Goal: Information Seeking & Learning: Check status

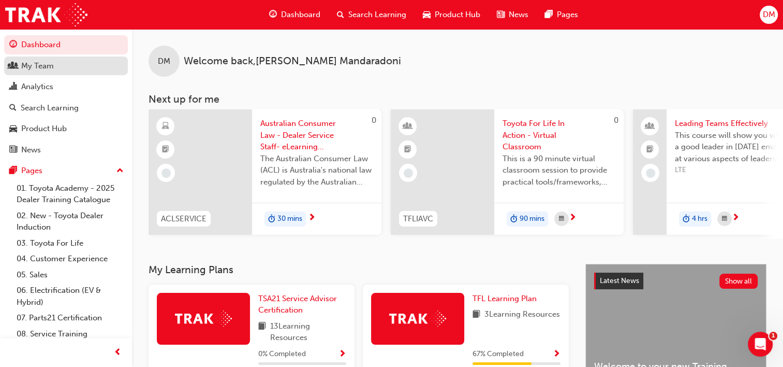
click at [54, 67] on div "My Team" at bounding box center [65, 66] width 113 height 13
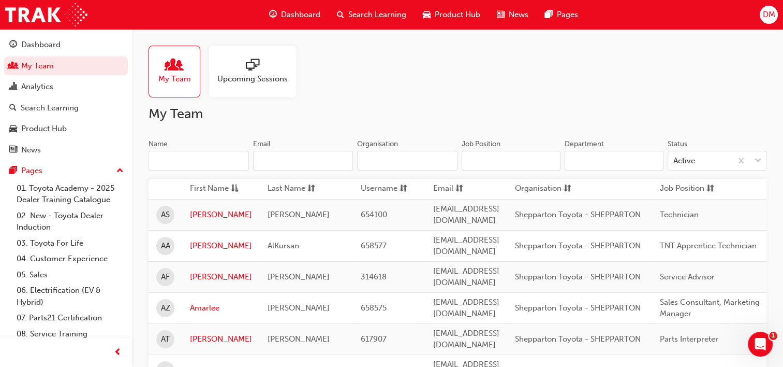
click at [263, 74] on span "Upcoming Sessions" at bounding box center [252, 79] width 70 height 12
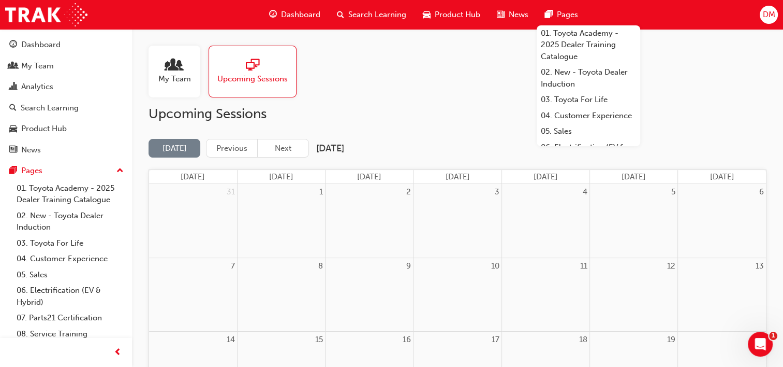
click at [190, 73] on span "My Team" at bounding box center [174, 79] width 33 height 12
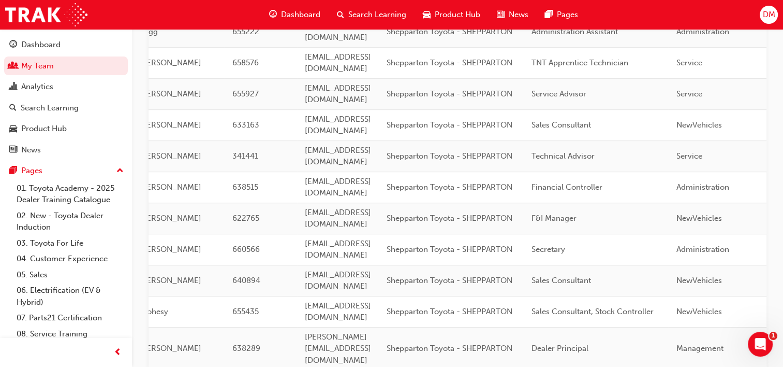
scroll to position [0, 138]
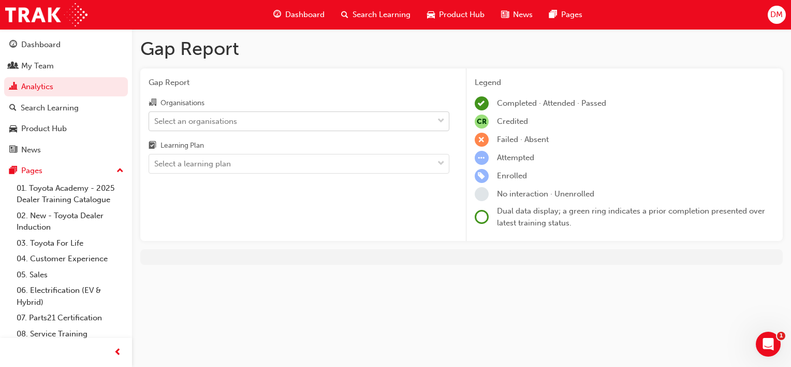
click at [417, 121] on div "Select an organisations" at bounding box center [291, 121] width 284 height 18
click at [155, 121] on input "Organisations Select an organisations" at bounding box center [154, 120] width 1 height 9
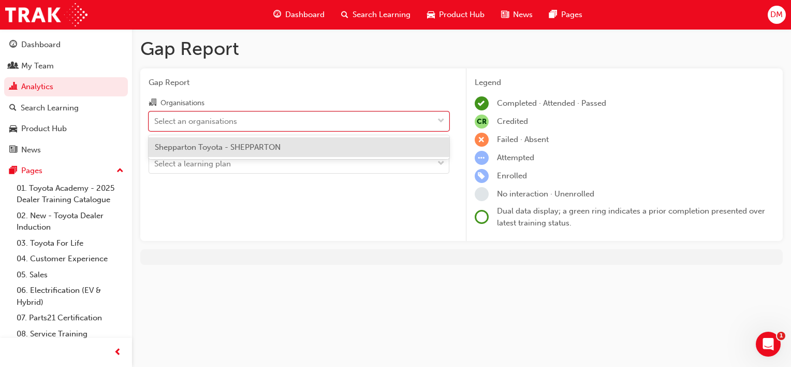
click at [246, 151] on span "Shepparton Toyota - SHEPPARTON" at bounding box center [218, 146] width 126 height 9
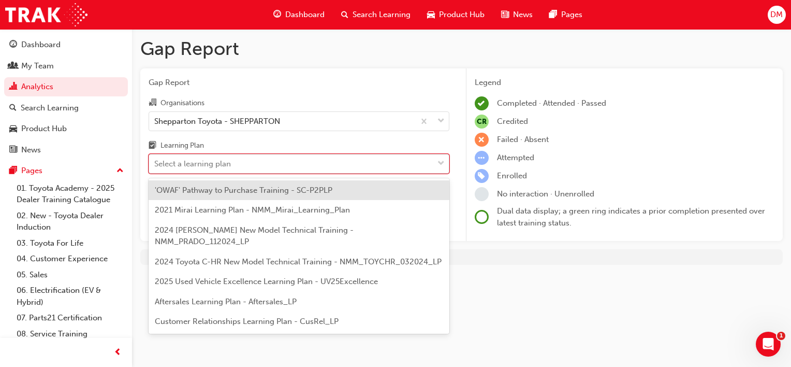
click at [440, 165] on span "down-icon" at bounding box center [441, 163] width 7 height 13
click at [155, 165] on input "Learning Plan option 'OWAF' Pathway to Purchase Training - SC-P2PLP focused, 1 …" at bounding box center [154, 163] width 1 height 9
click at [265, 302] on span "Aftersales Learning Plan - Aftersales_LP" at bounding box center [226, 301] width 142 height 9
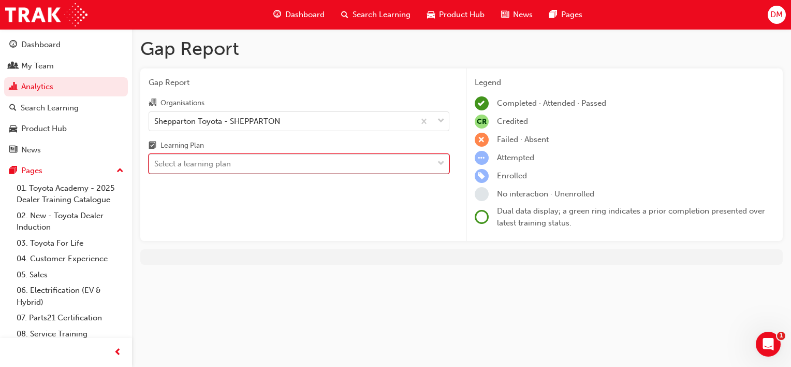
click at [369, 168] on div "Select a learning plan" at bounding box center [291, 164] width 284 height 18
click at [155, 168] on input "Learning Plan option Aftersales Learning Plan - Aftersales_LP, selected. 0 resu…" at bounding box center [154, 163] width 1 height 9
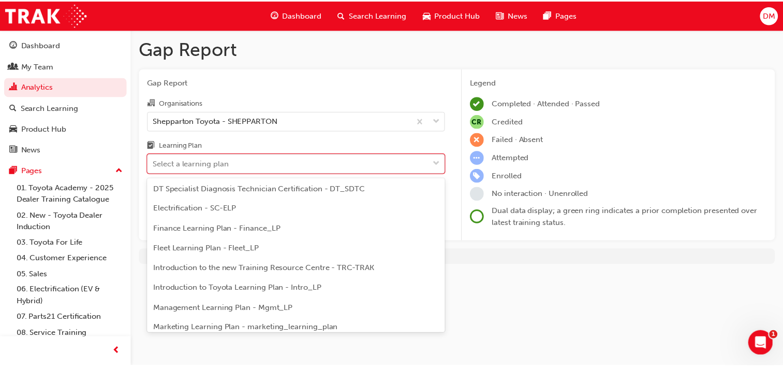
scroll to position [155, 0]
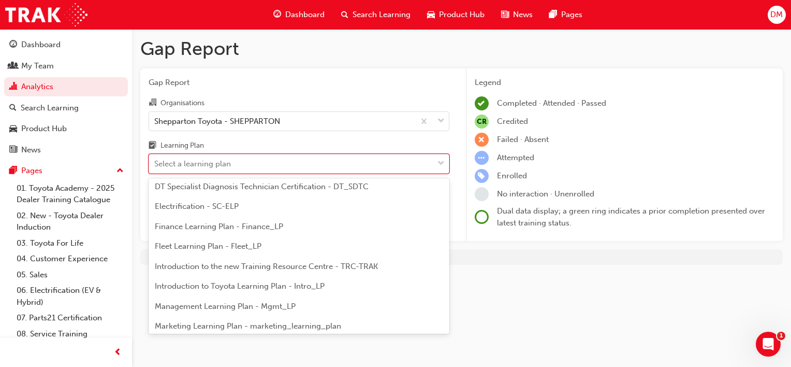
click at [298, 184] on span "DT Specialist Diagnosis Technician Certification - DT_SDTC" at bounding box center [262, 186] width 214 height 9
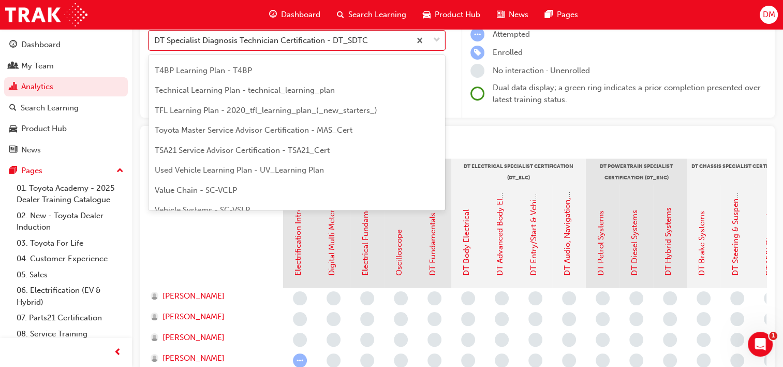
scroll to position [114, 0]
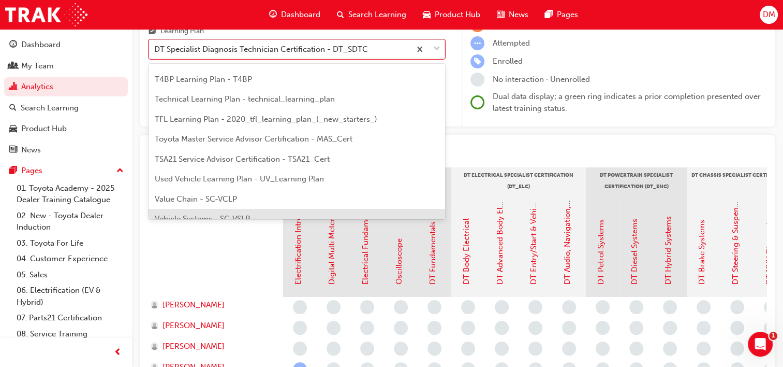
drag, startPoint x: 432, startPoint y: 209, endPoint x: 420, endPoint y: 209, distance: 12.4
click at [420, 209] on div "Vehicle Systems - SC-VSLP" at bounding box center [297, 219] width 297 height 20
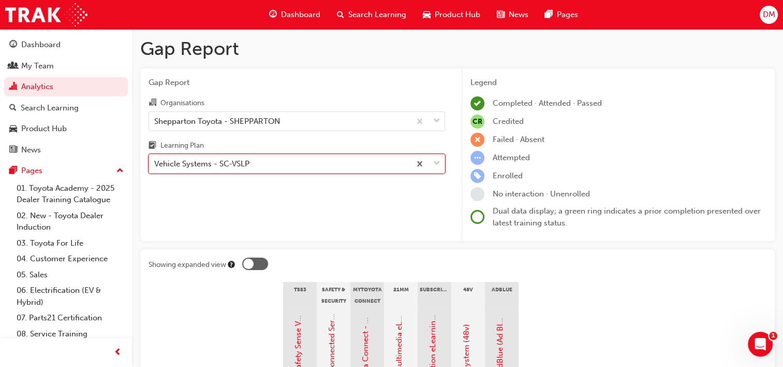
click at [526, 54] on h1 "Gap Report" at bounding box center [457, 48] width 635 height 23
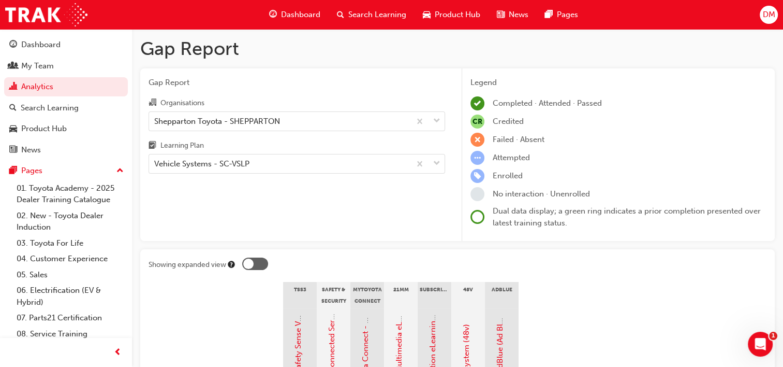
click at [437, 164] on span "down-icon" at bounding box center [436, 163] width 7 height 13
click at [155, 164] on input "Learning Plan Vehicle Systems - SC-VSLP" at bounding box center [154, 163] width 1 height 9
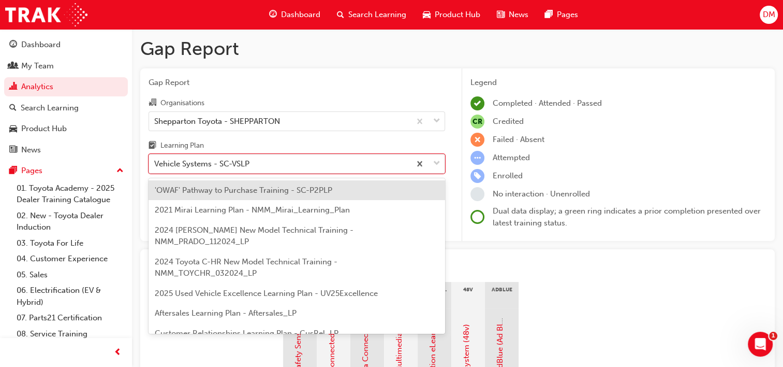
scroll to position [458, 0]
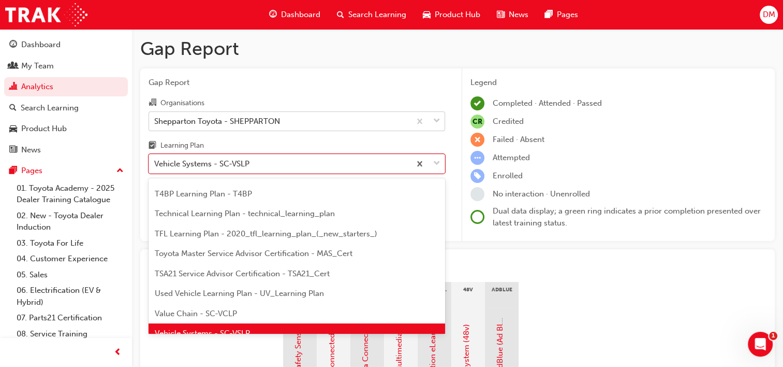
click at [435, 118] on span "down-icon" at bounding box center [436, 120] width 7 height 13
click at [155, 118] on input "Organisations Shepparton Toyota - SHEPPARTON" at bounding box center [154, 120] width 1 height 9
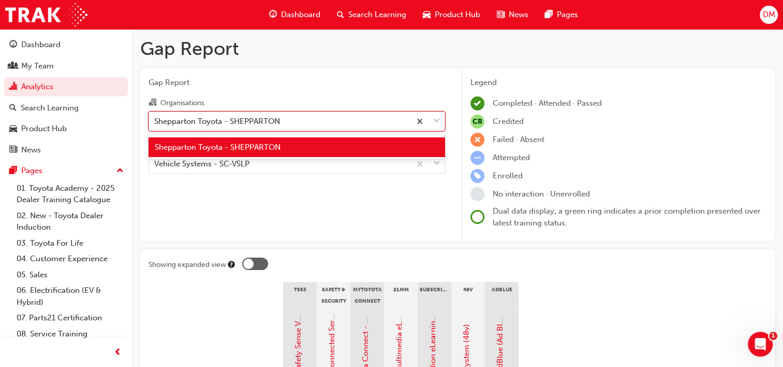
click at [435, 118] on span "down-icon" at bounding box center [436, 120] width 7 height 13
click at [155, 118] on input "Organisations option Shepparton Toyota - SHEPPARTON, selected. option Shepparto…" at bounding box center [154, 120] width 1 height 9
click at [435, 118] on span "down-icon" at bounding box center [436, 120] width 7 height 13
click at [155, 118] on input "Organisations option Shepparton Toyota - SHEPPARTON, selected. option Shepparto…" at bounding box center [154, 120] width 1 height 9
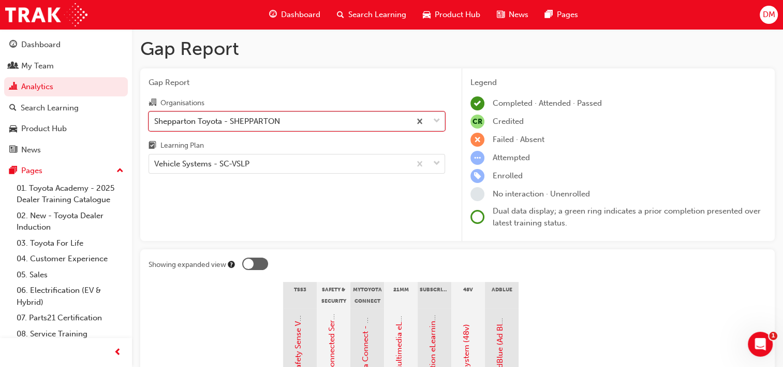
click at [435, 118] on span "down-icon" at bounding box center [436, 120] width 7 height 13
click at [155, 118] on input "Organisations option Shepparton Toyota - SHEPPARTON, selected. 0 results availa…" at bounding box center [154, 120] width 1 height 9
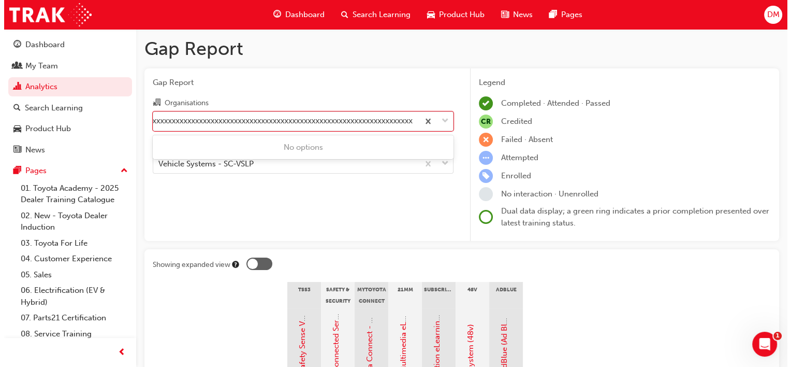
scroll to position [0, 771]
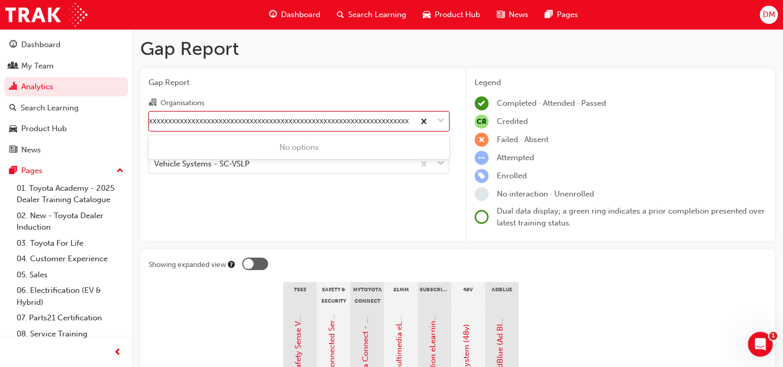
type input "xxxxxxxxxxxxxxxxxxxxxxxxxxxxxxxxxxxxxxxxxxxxxxxxxxxxxxxxxxxxxxxxxxxxxxxxxxxxxxx…"
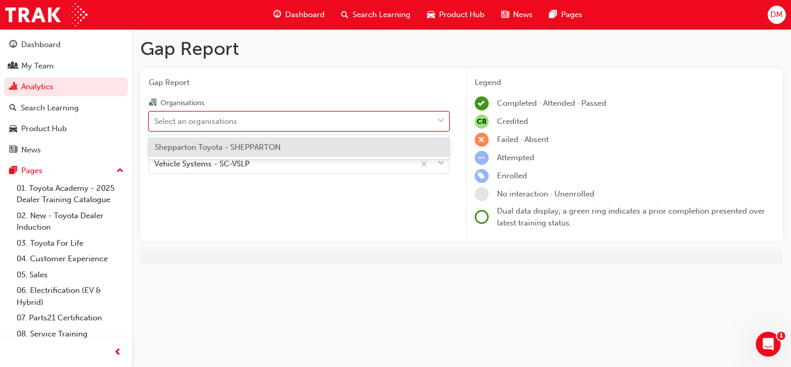
click at [442, 118] on span "down-icon" at bounding box center [441, 120] width 7 height 13
click at [155, 118] on input "Organisations option Shepparton Toyota - SHEPPARTON, selected. option Shepparto…" at bounding box center [154, 120] width 1 height 9
click at [255, 145] on span "Shepparton Toyota - SHEPPARTON" at bounding box center [218, 146] width 126 height 9
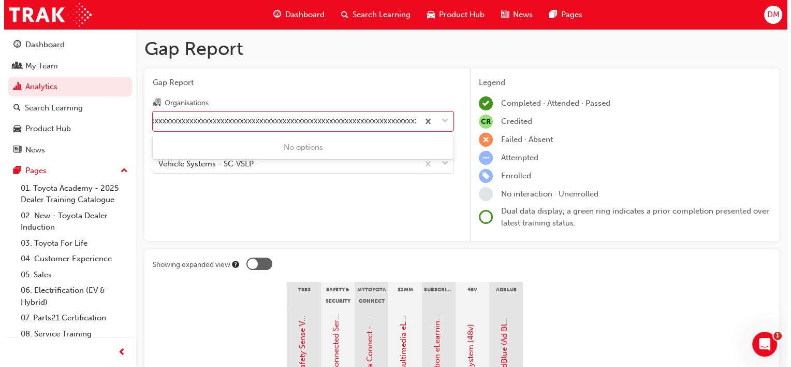
scroll to position [0, 360]
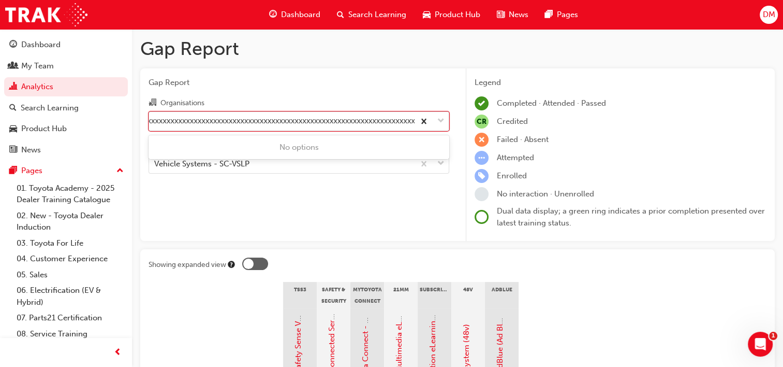
type input "xxxxxxxxxxxxxxxxxxxxxxxxxxxxxxxxxxxxxxxxxxxxxxxxxxxxxxxxxxxxxxxxxxxxxxxxxxxxxxx…"
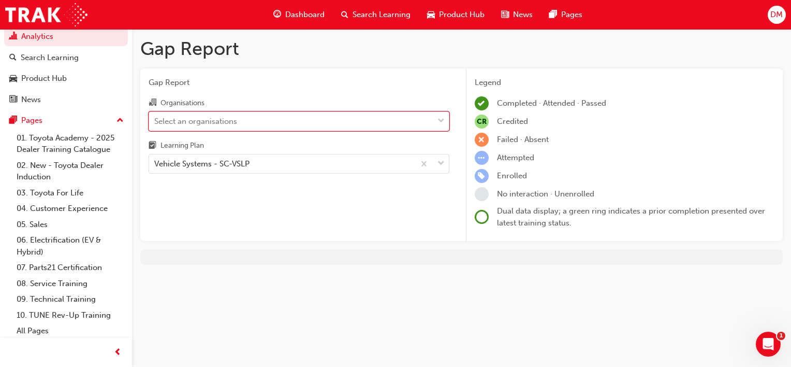
scroll to position [53, 0]
click at [637, 82] on div "Legend" at bounding box center [625, 83] width 300 height 12
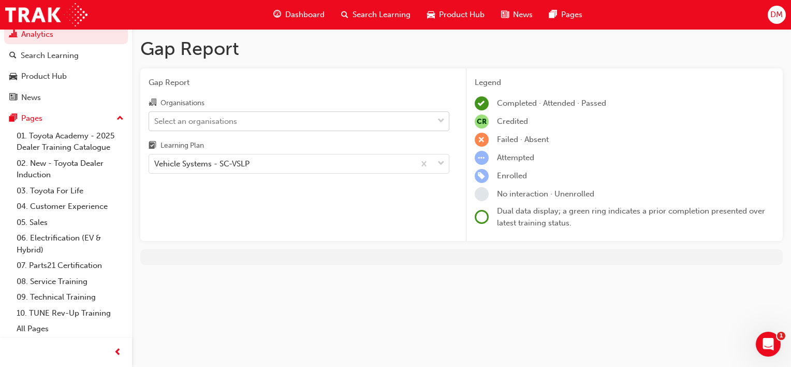
drag, startPoint x: 639, startPoint y: 82, endPoint x: 636, endPoint y: 89, distance: 7.4
click at [636, 89] on div "Legend Completed · Attended · Passed CR Credited Failed · Absent Attempted Enro…" at bounding box center [625, 153] width 300 height 152
click at [435, 166] on div at bounding box center [432, 163] width 34 height 19
click at [155, 166] on input "Learning Plan Vehicle Systems - SC-VSLP" at bounding box center [154, 163] width 1 height 9
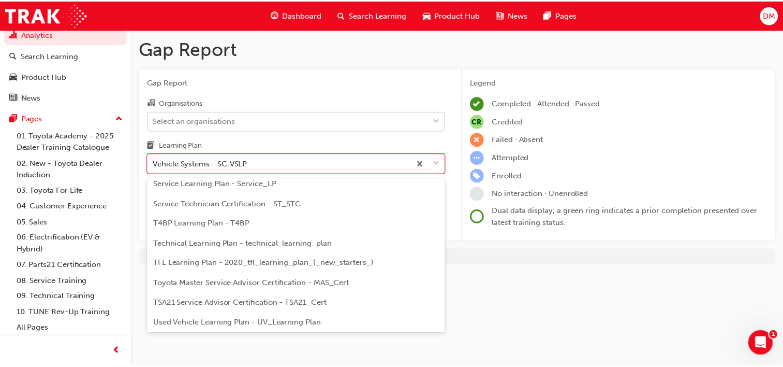
scroll to position [396, 0]
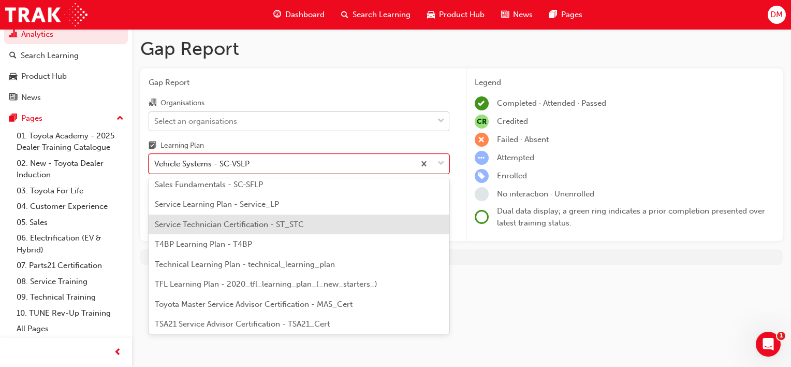
click at [269, 223] on span "Service Technician Certification - ST_STC" at bounding box center [229, 224] width 149 height 9
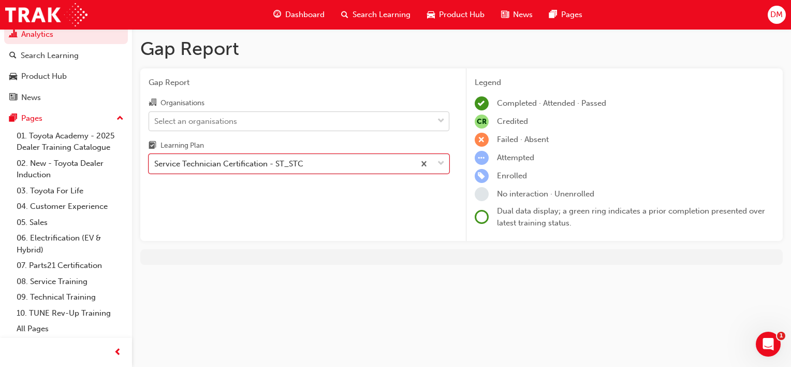
click at [439, 118] on span "down-icon" at bounding box center [441, 120] width 7 height 13
click at [155, 118] on input "Organisations Select an organisations" at bounding box center [154, 120] width 1 height 9
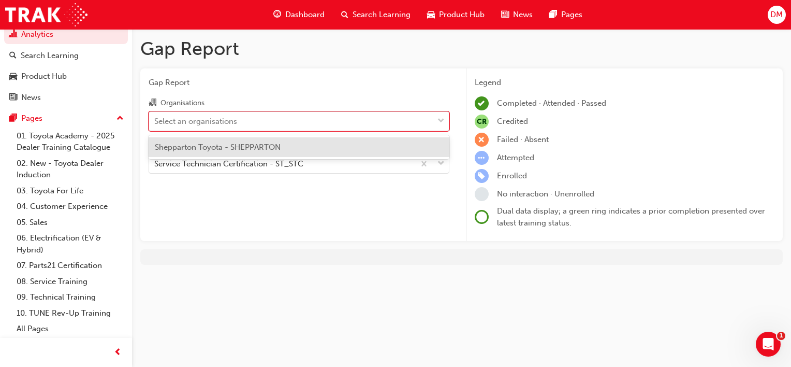
click at [266, 146] on span "Shepparton Toyota - SHEPPARTON" at bounding box center [218, 146] width 126 height 9
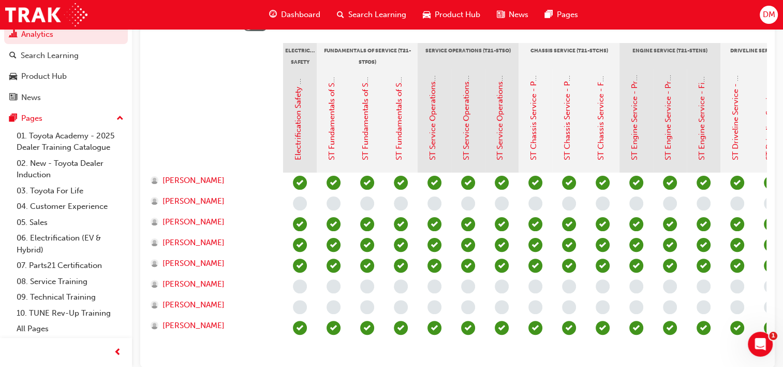
scroll to position [243, 0]
